Goal: Information Seeking & Learning: Learn about a topic

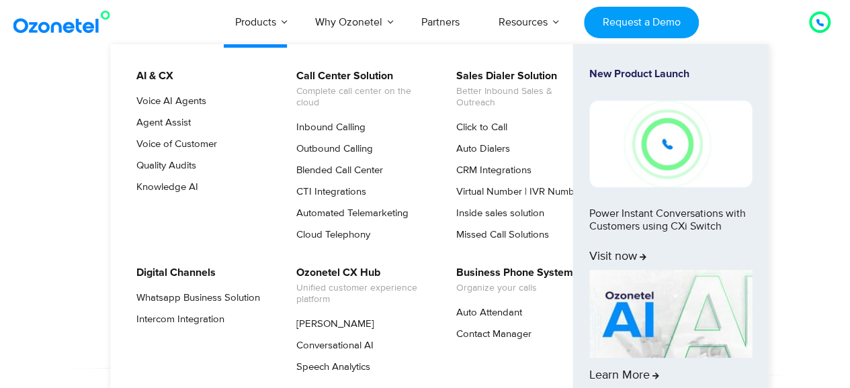
click at [286, 24] on link "Products" at bounding box center [256, 22] width 80 height 44
click at [183, 100] on link "Voice AI Agents" at bounding box center [168, 101] width 81 height 16
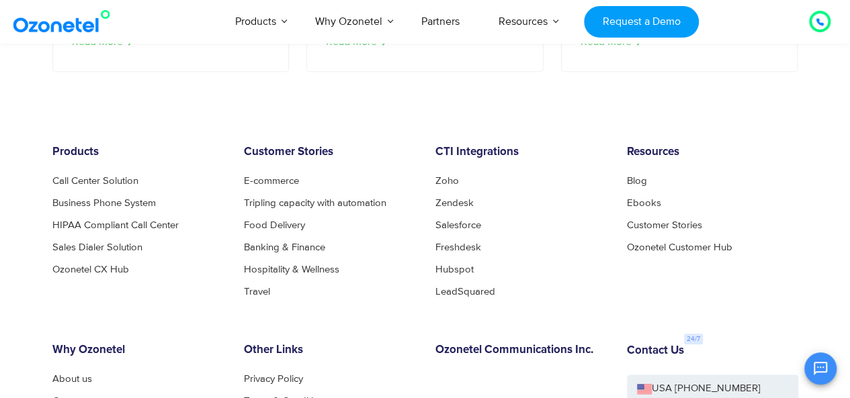
scroll to position [2986, 0]
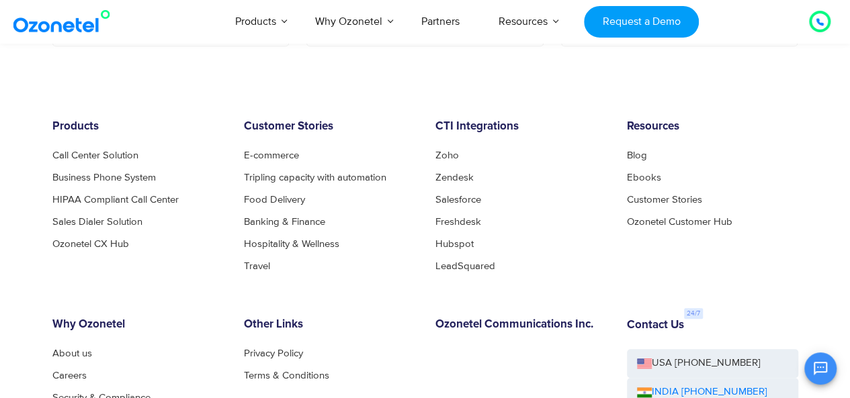
click at [347, 80] on footer "Products Call Center Solution Business Phone System HIPAA Compliant Call Center…" at bounding box center [425, 321] width 850 height 536
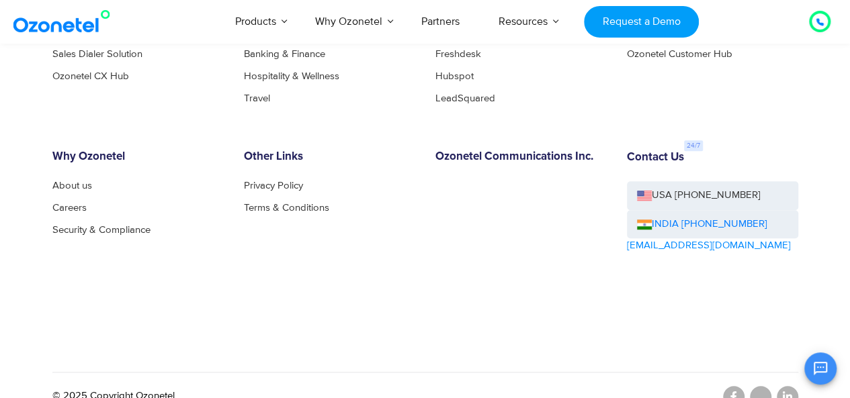
scroll to position [2913, 0]
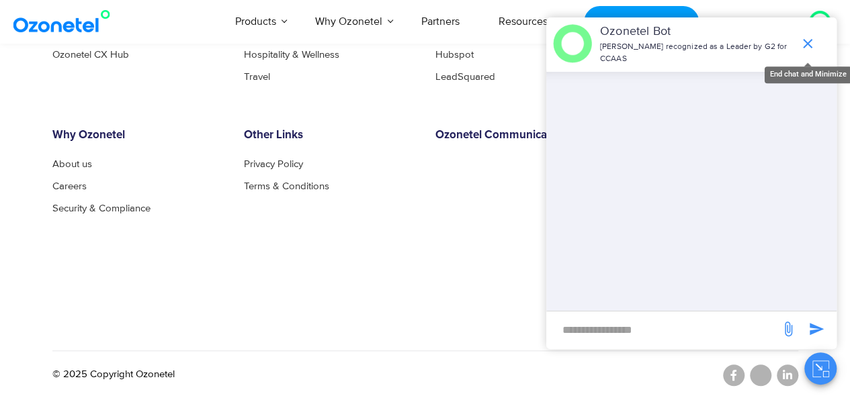
click at [806, 46] on icon "end chat or minimize" at bounding box center [807, 44] width 16 height 16
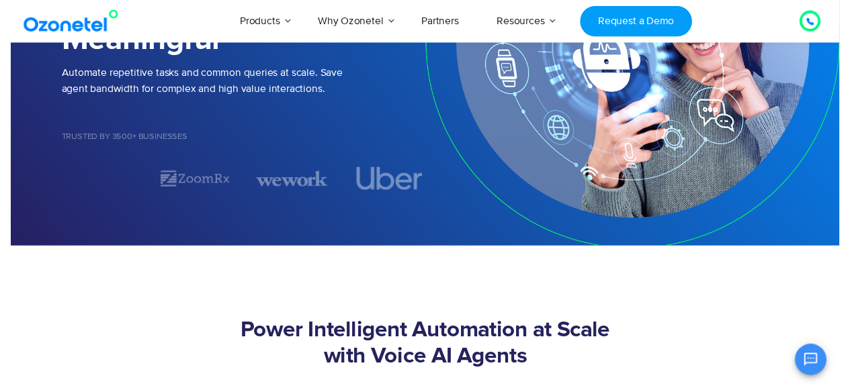
scroll to position [0, 0]
